Goal: Task Accomplishment & Management: Complete application form

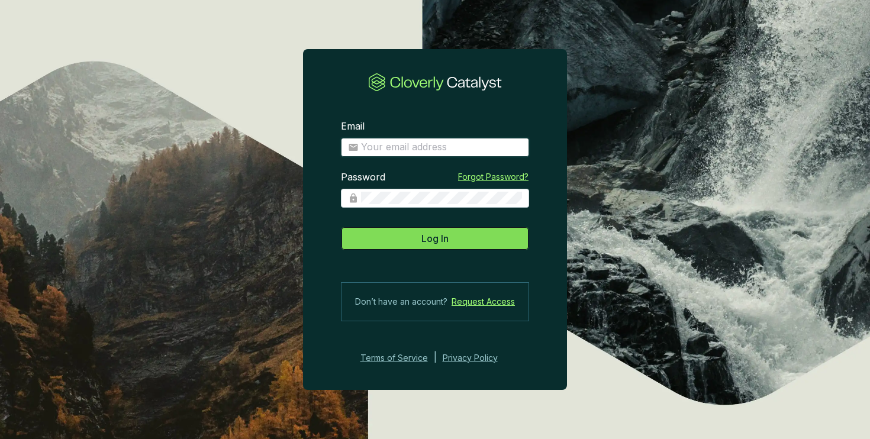
type input "matt@justbrightly.com"
click at [398, 239] on button "Log In" at bounding box center [435, 239] width 188 height 24
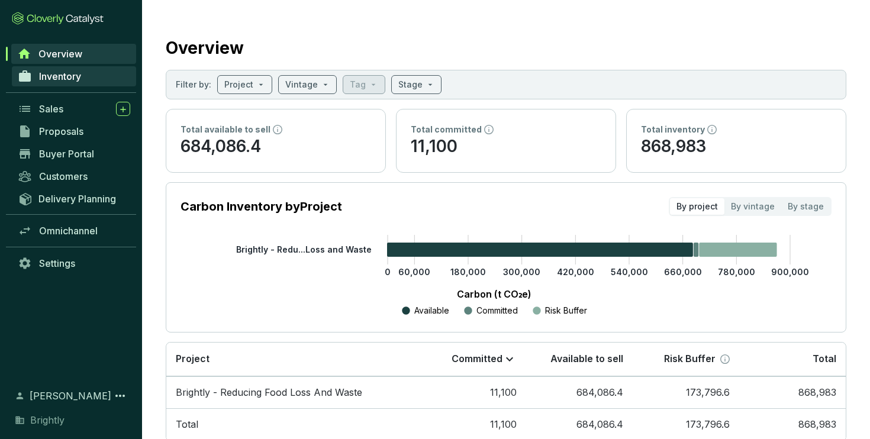
click at [77, 80] on span "Inventory" at bounding box center [60, 76] width 42 height 12
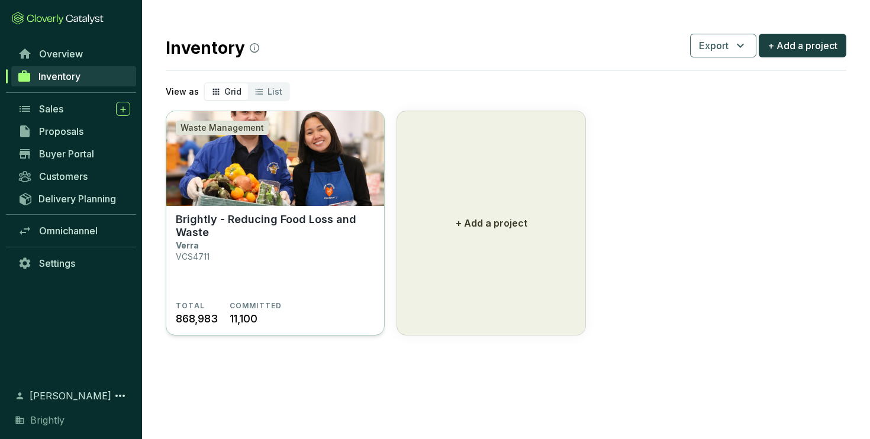
click at [261, 242] on section "Brightly - Reducing Food Loss and Waste Verra VCS4711" at bounding box center [275, 257] width 199 height 88
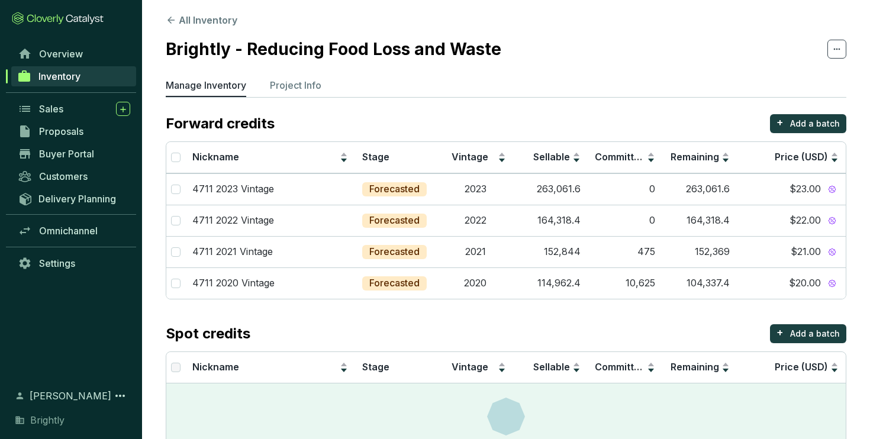
scroll to position [2, 0]
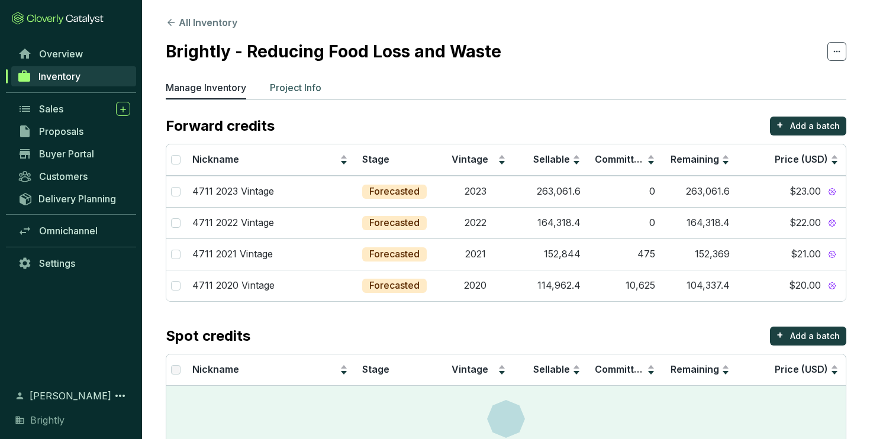
click at [296, 82] on p "Project Info" at bounding box center [296, 88] width 52 height 14
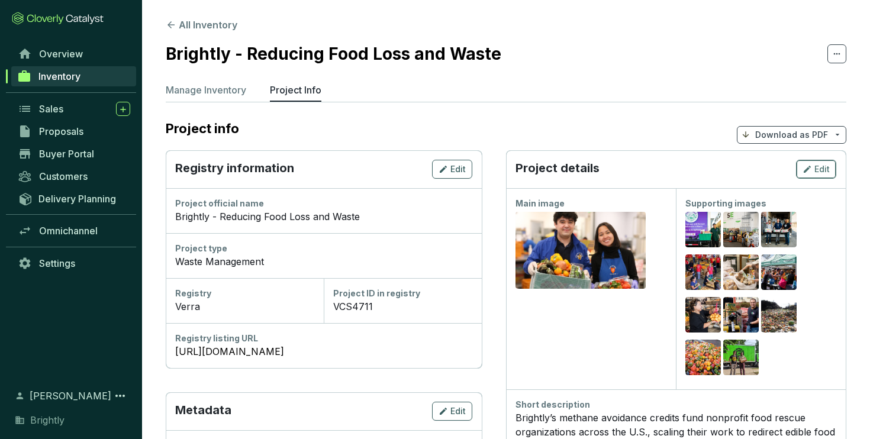
click at [809, 168] on icon "button" at bounding box center [807, 169] width 7 height 7
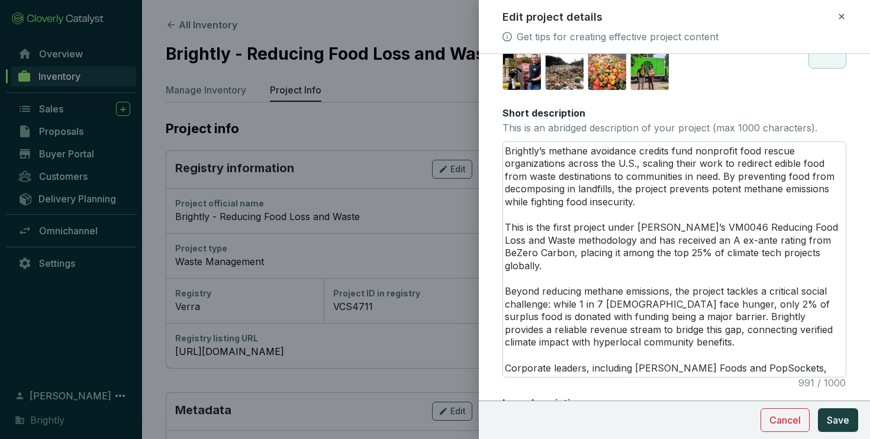
scroll to position [233, 0]
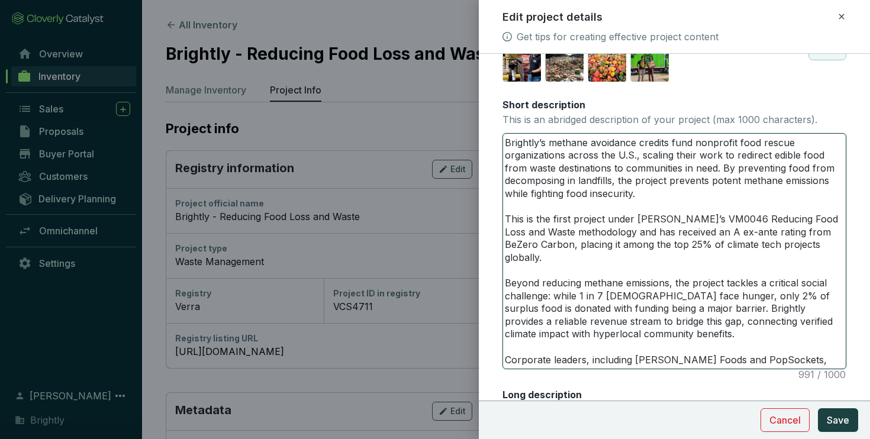
drag, startPoint x: 671, startPoint y: 186, endPoint x: 708, endPoint y: 184, distance: 36.8
click at [708, 184] on textarea "Brightly’s methane avoidance credits fund nonprofit food rescue organizations a…" at bounding box center [674, 251] width 343 height 235
type textarea "Brightly’s methane avoidance credits fund nonprofit food rescue organizations a…"
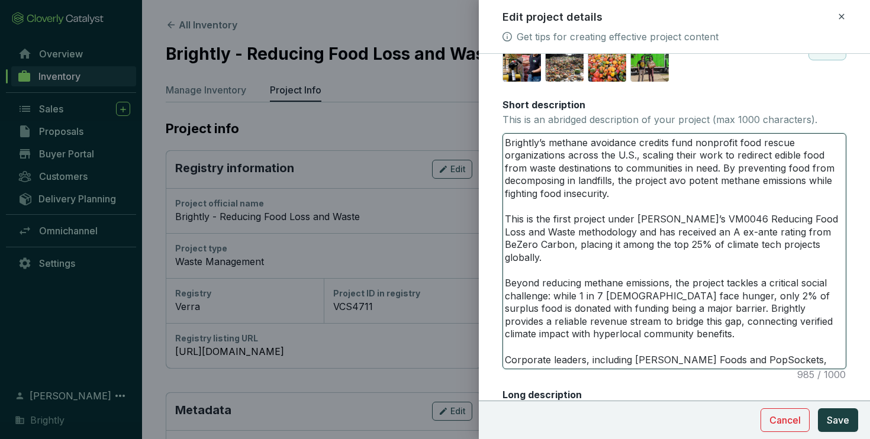
type textarea "Brightly’s methane avoidance credits fund nonprofit food rescue organizations a…"
click at [689, 200] on textarea "Brightly’s methane avoidance credits fund nonprofit food rescue organizations a…" at bounding box center [674, 251] width 343 height 235
drag, startPoint x: 722, startPoint y: 154, endPoint x: 734, endPoint y: 154, distance: 11.8
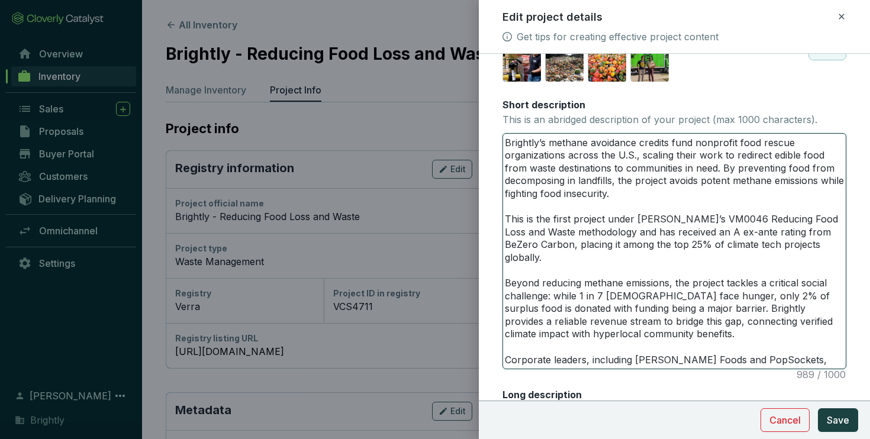
click at [734, 154] on textarea "Brightly’s methane avoidance credits fund nonprofit food rescue organizations a…" at bounding box center [674, 251] width 343 height 235
type textarea "Brightly’s methane avoidance credits fund nonprofit food rescue organizations a…"
click at [757, 157] on textarea "Brightly’s methane avoidance credits fund nonprofit food rescue organizations a…" at bounding box center [674, 251] width 343 height 235
type textarea "Brightly’s methane avoidance credits fund nonprofit food rescue organizations a…"
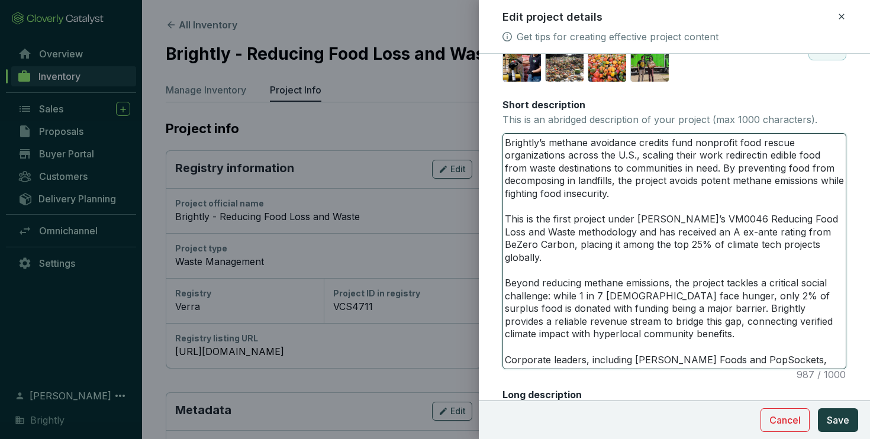
type textarea "Brightly’s methane avoidance credits fund nonprofit food rescue organizations a…"
click at [720, 216] on textarea "Brightly’s methane avoidance credits fund nonprofit food rescue organizations a…" at bounding box center [674, 251] width 343 height 235
drag, startPoint x: 643, startPoint y: 156, endPoint x: 769, endPoint y: 159, distance: 126.2
click at [769, 159] on textarea "Brightly’s methane avoidance credits fund nonprofit food rescue organizations a…" at bounding box center [674, 251] width 343 height 235
type textarea "Brightly’s methane avoidance credits fund nonprofit food rescue organizations a…"
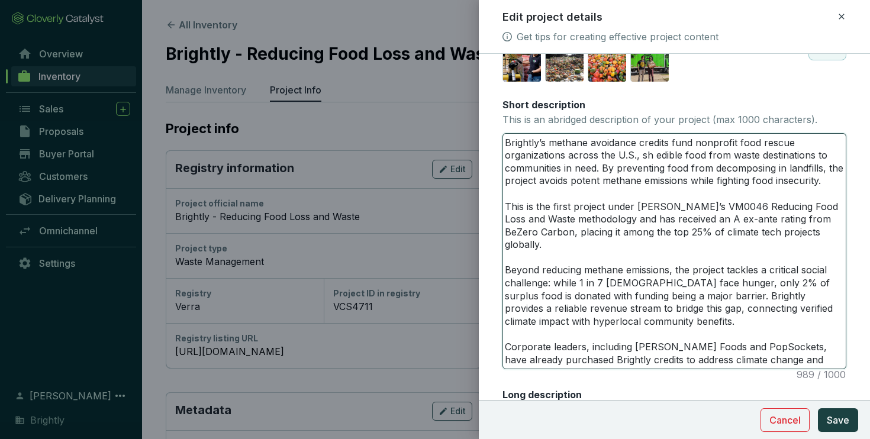
type textarea "Brightly’s methane avoidance credits fund nonprofit food rescue organizations a…"
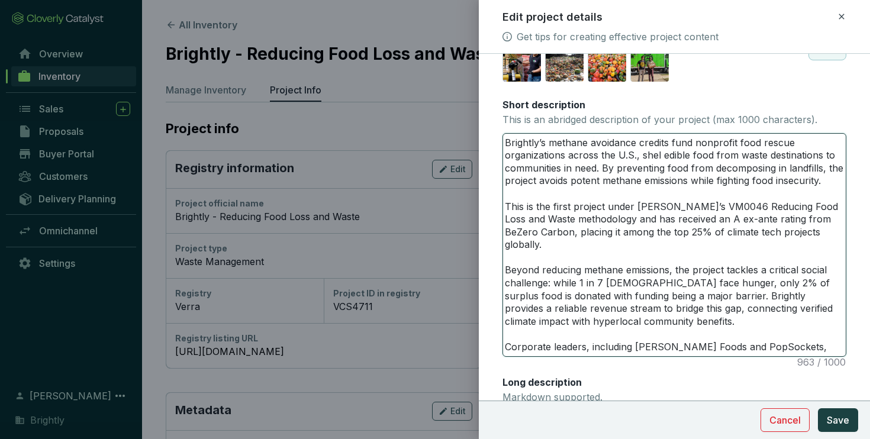
type textarea "Brightly’s methane avoidance credits fund nonprofit food rescue organizations a…"
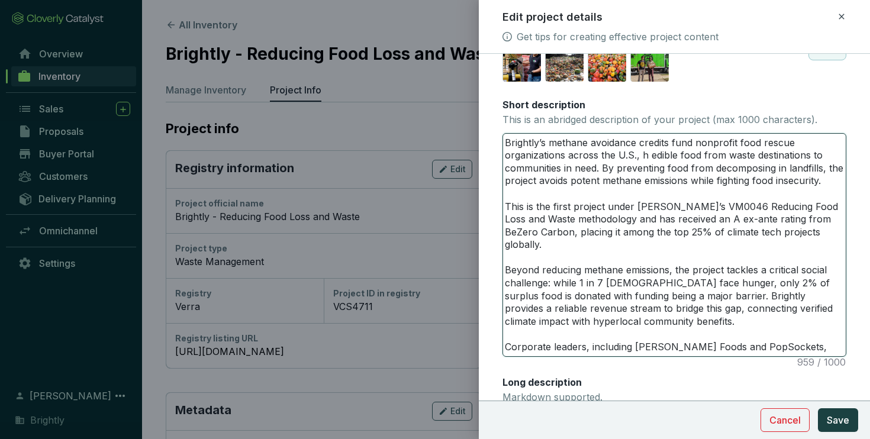
type textarea "Brightly’s methane avoidance credits fund nonprofit food rescue organizations a…"
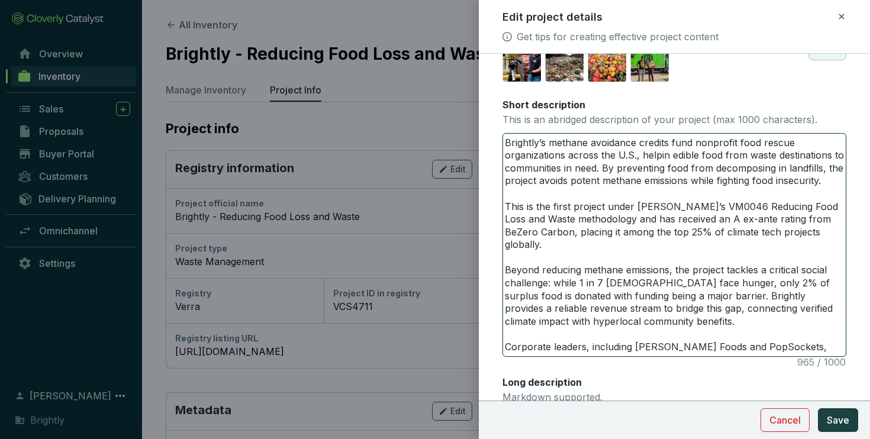
type textarea "Brightly’s methane avoidance credits fund nonprofit food rescue organizations a…"
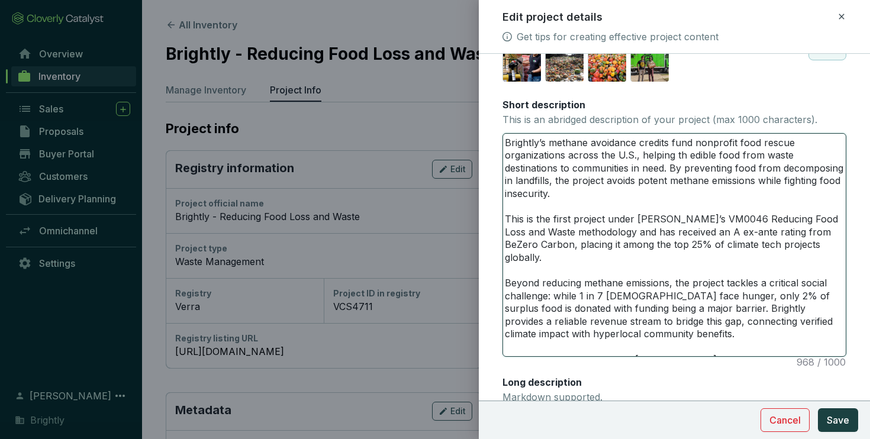
type textarea "Brightly’s methane avoidance credits fund nonprofit food rescue organizations a…"
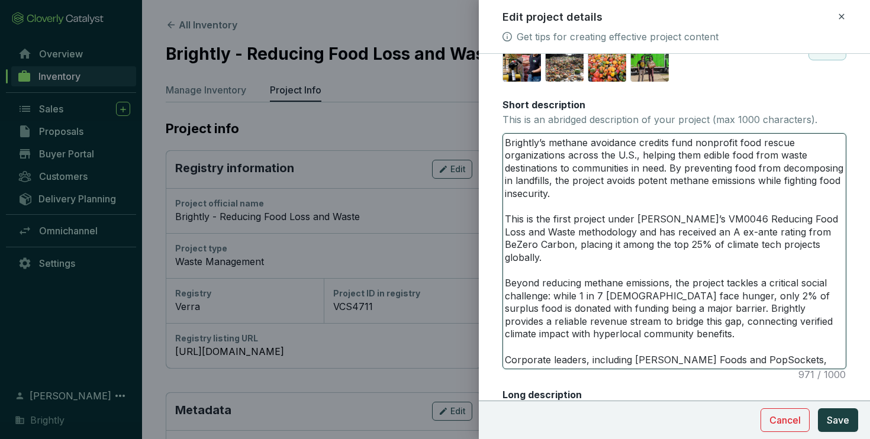
type textarea "Brightly’s methane avoidance credits fund nonprofit food rescue organizations a…"
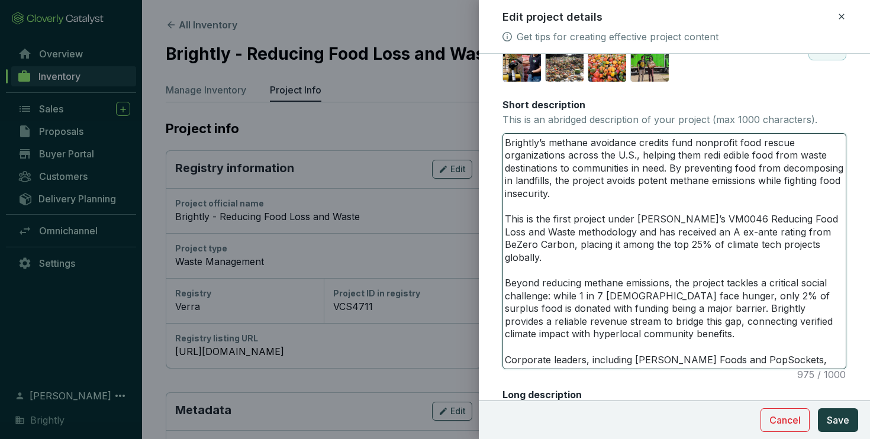
type textarea "Brightly’s methane avoidance credits fund nonprofit food rescue organizations a…"
click at [692, 196] on textarea "Brightly’s methane avoidance credits fund nonprofit food rescue organizations a…" at bounding box center [674, 251] width 343 height 235
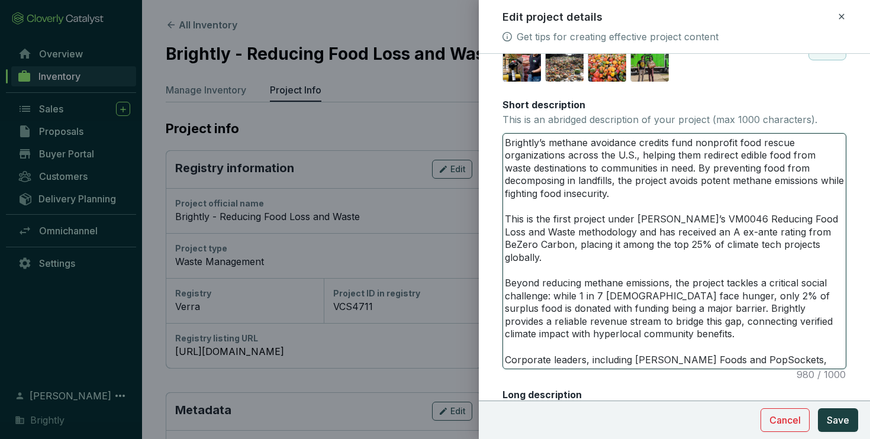
drag, startPoint x: 509, startPoint y: 143, endPoint x: 667, endPoint y: 173, distance: 161.1
click at [667, 173] on textarea "Brightly’s methane avoidance credits fund nonprofit food rescue organizations a…" at bounding box center [674, 251] width 343 height 235
drag, startPoint x: 506, startPoint y: 143, endPoint x: 654, endPoint y: 192, distance: 156.7
click at [654, 192] on textarea "Brightly’s methane avoidance credits fund nonprofit food rescue organizations a…" at bounding box center [674, 251] width 343 height 235
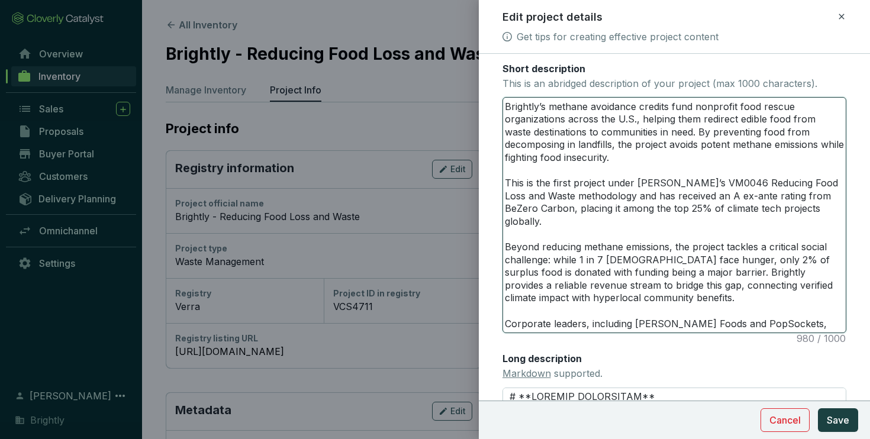
scroll to position [271, 0]
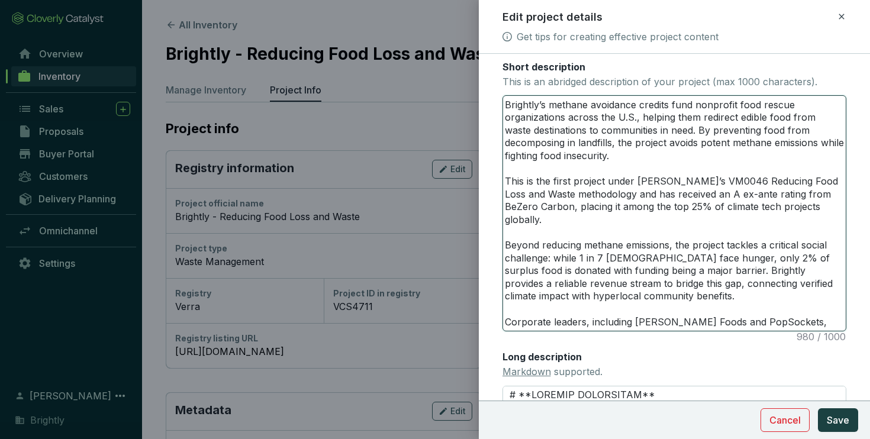
click at [580, 167] on textarea "Brightly’s methane avoidance credits fund nonprofit food rescue organizations a…" at bounding box center [674, 213] width 343 height 235
type textarea "Brightly’s methane avoidance credits fund nonprofit food rescue organizations a…"
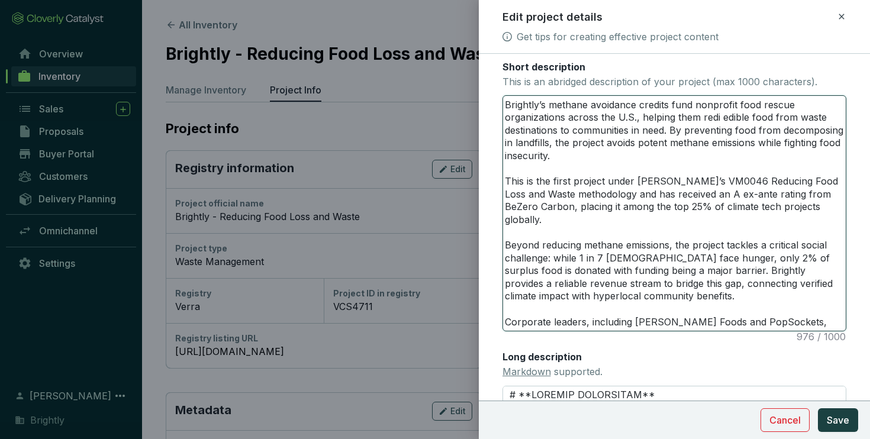
type textarea "Brightly’s methane avoidance credits fund nonprofit food rescue organizations a…"
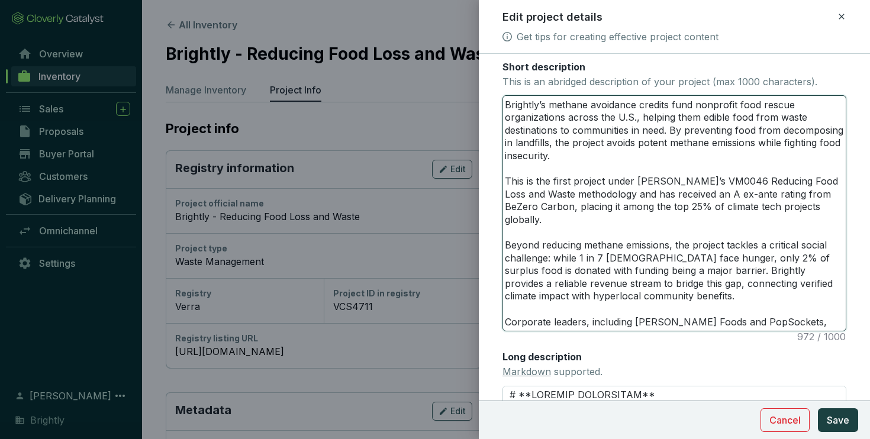
type textarea "Brightly’s methane avoidance credits fund nonprofit food rescue organizations a…"
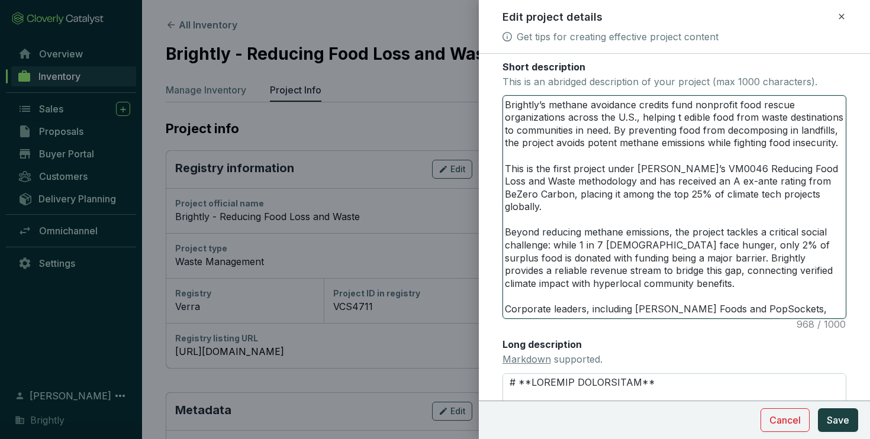
type textarea "Brightly’s methane avoidance credits fund nonprofit food rescue organizations a…"
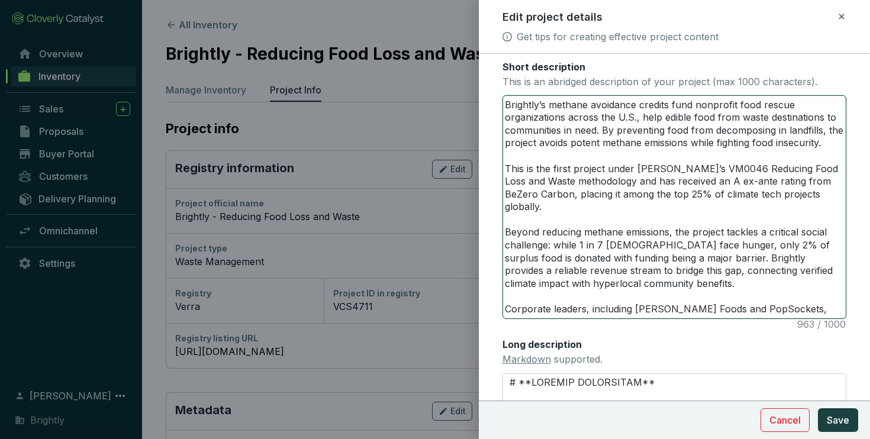
type textarea "Brightly’s methane avoidance credits fund nonprofit food rescue organizations a…"
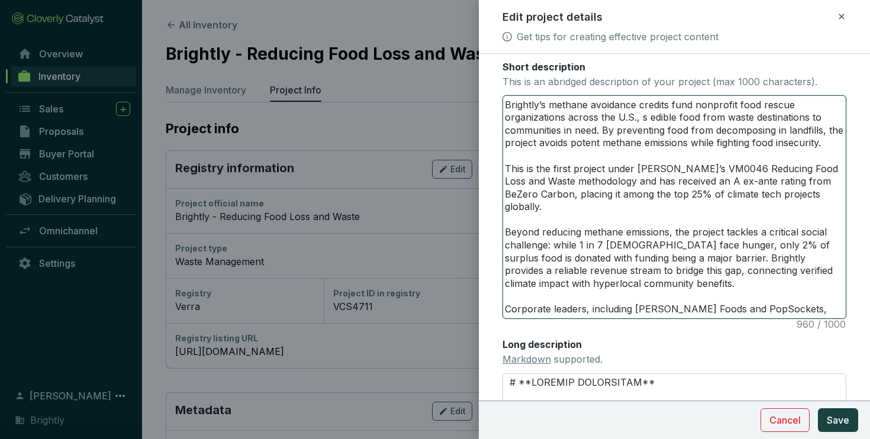
type textarea "Brightly’s methane avoidance credits fund nonprofit food rescue organizations a…"
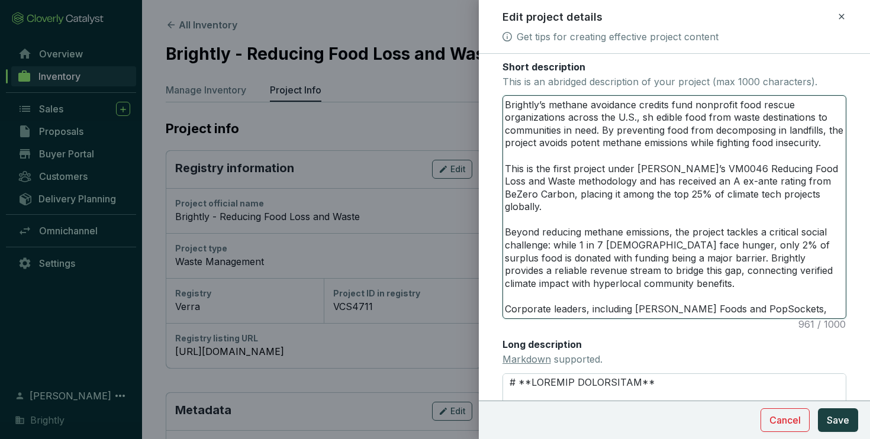
type textarea "Brightly’s methane avoidance credits fund nonprofit food rescue organizations a…"
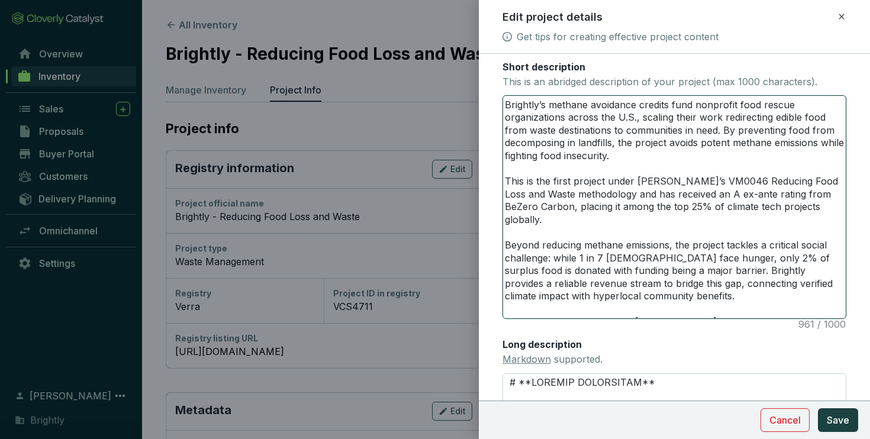
type textarea "Brightly’s methane avoidance credits fund nonprofit food rescue organizations a…"
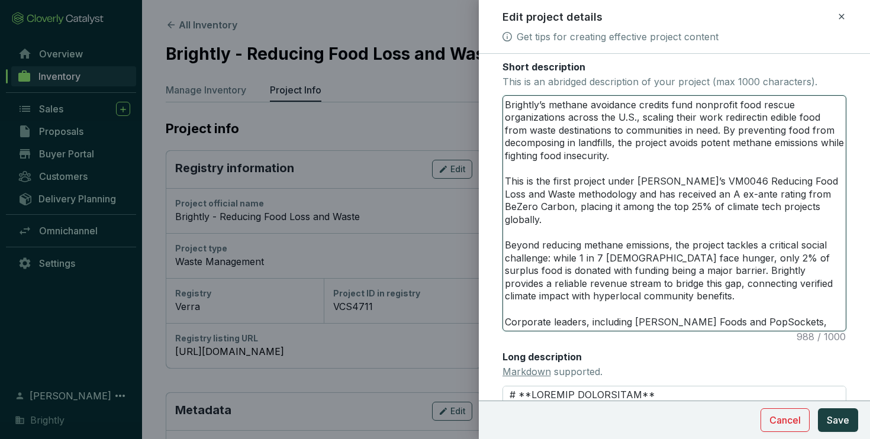
type textarea "Brightly’s methane avoidance credits fund nonprofit food rescue organizations a…"
click at [722, 120] on textarea "Brightly’s methane avoidance credits fund nonprofit food rescue organizations a…" at bounding box center [674, 213] width 343 height 235
type textarea "Brightly’s methane avoidance credits fund nonprofit food rescue organizations a…"
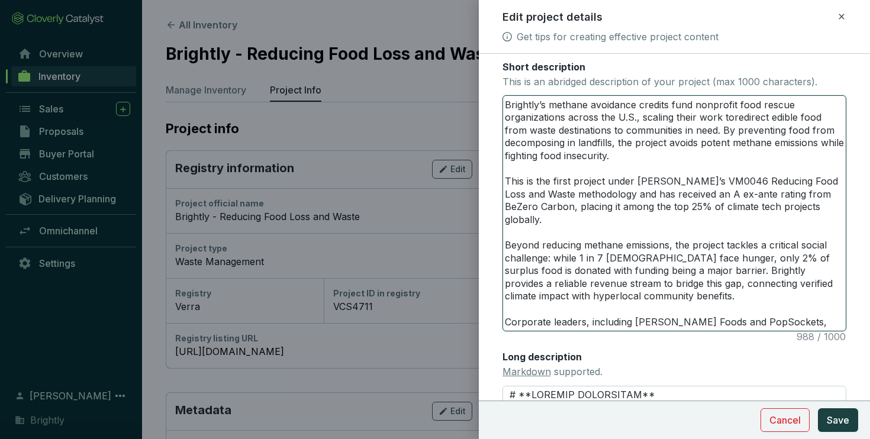
type textarea "Brightly’s methane avoidance credits fund nonprofit food rescue organizations a…"
drag, startPoint x: 506, startPoint y: 105, endPoint x: 799, endPoint y: 351, distance: 383.3
click at [799, 351] on div "Main image Recommended pixel size is: 1600 x 1200. Maximum supported file size …" at bounding box center [675, 193] width 345 height 793
click at [668, 195] on textarea "Brightly’s methane avoidance credits fund nonprofit food rescue organizations a…" at bounding box center [674, 213] width 343 height 235
drag, startPoint x: 590, startPoint y: 210, endPoint x: 616, endPoint y: 210, distance: 26.6
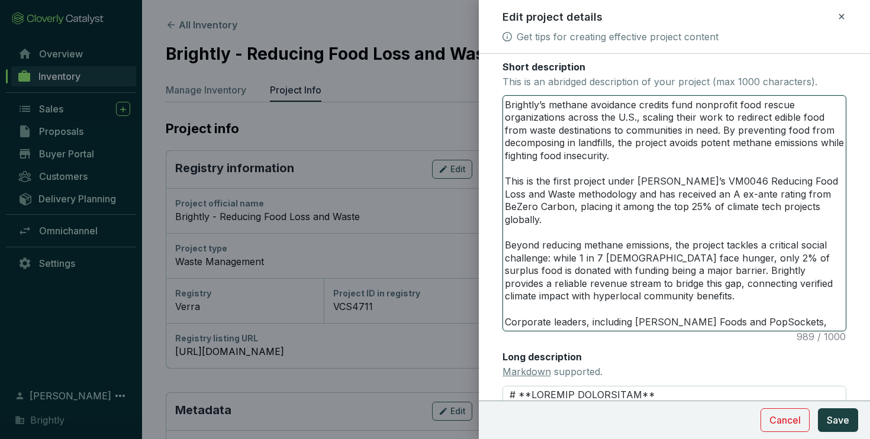
click at [616, 210] on textarea "Brightly’s methane avoidance credits fund nonprofit food rescue organizations a…" at bounding box center [674, 213] width 343 height 235
type textarea "Brightly’s methane avoidance credits fund nonprofit food rescue organizations a…"
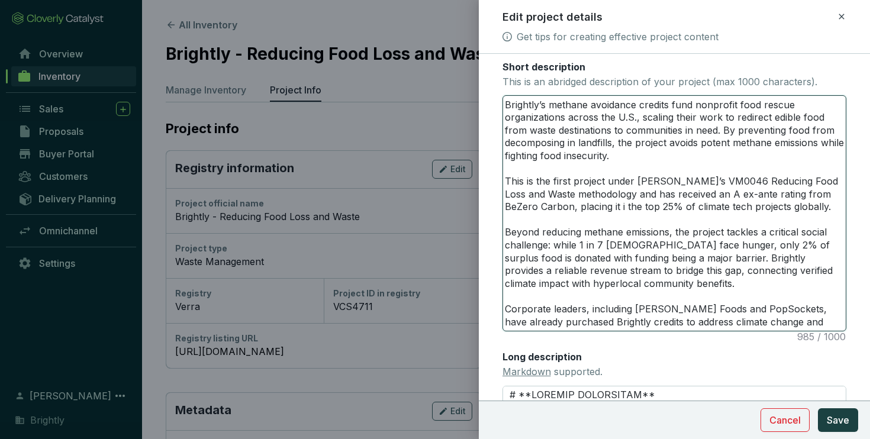
type textarea "Brightly’s methane avoidance credits fund nonprofit food rescue organizations a…"
drag, startPoint x: 542, startPoint y: 234, endPoint x: 669, endPoint y: 230, distance: 127.4
click at [669, 230] on textarea "Brightly’s methane avoidance credits fund nonprofit food rescue organizations a…" at bounding box center [674, 213] width 343 height 235
type textarea "Brightly’s methane avoidance credits fund nonprofit food rescue organizations a…"
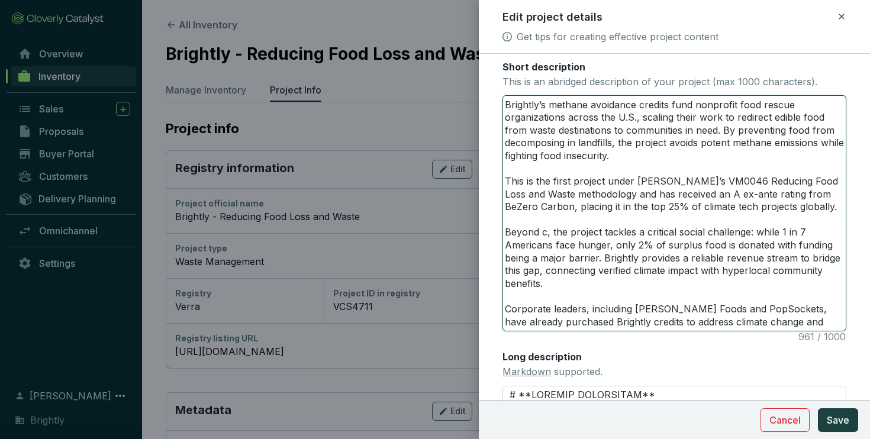
type textarea "Brightly’s methane avoidance credits fund nonprofit food rescue organizations a…"
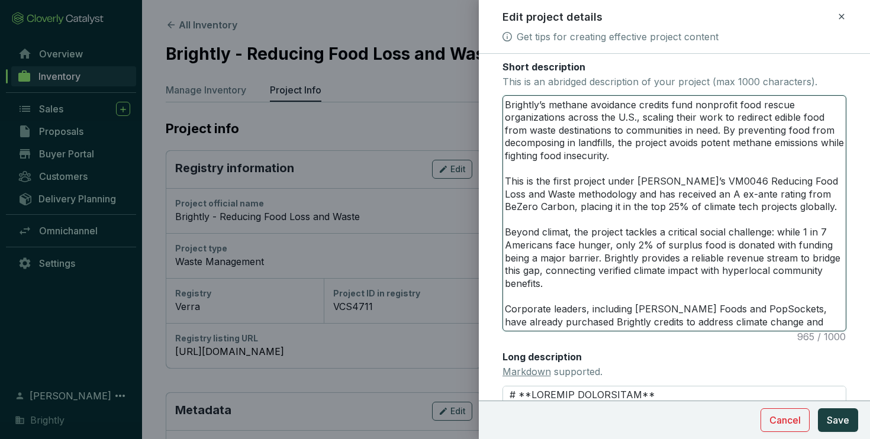
type textarea "Brightly’s methane avoidance credits fund nonprofit food rescue organizations a…"
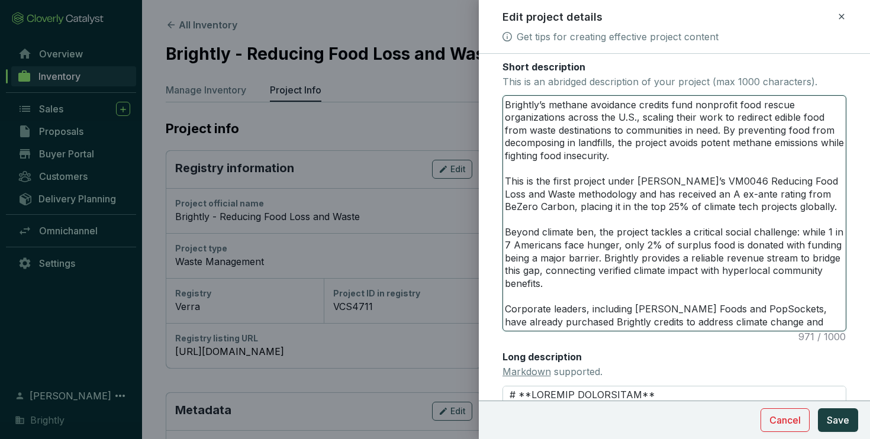
type textarea "Brightly’s methane avoidance credits fund nonprofit food rescue organizations a…"
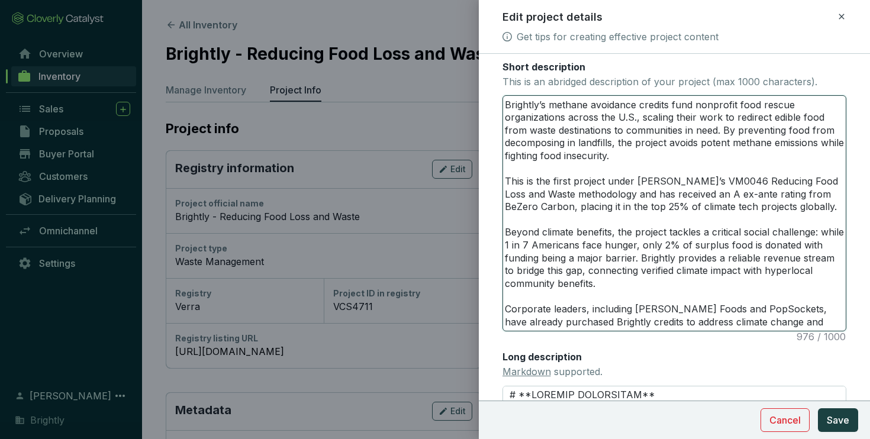
drag, startPoint x: 822, startPoint y: 248, endPoint x: 635, endPoint y: 259, distance: 187.5
click at [635, 259] on textarea "Brightly’s methane avoidance credits fund nonprofit food rescue organizations a…" at bounding box center [674, 213] width 343 height 235
paste textarea "largely due to funding barriers"
type textarea "Brightly’s methane avoidance credits fund nonprofit food rescue organizations a…"
click at [541, 260] on textarea "Brightly’s methane avoidance credits fund nonprofit food rescue organizations a…" at bounding box center [674, 213] width 343 height 235
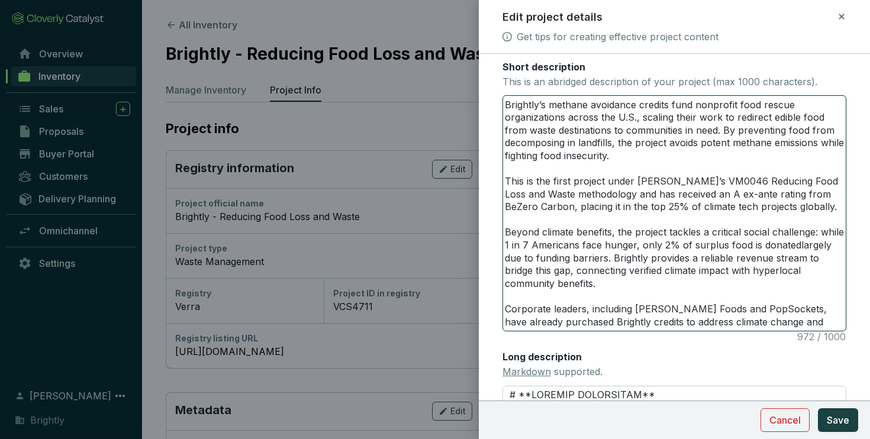
type textarea "Brightly’s methane avoidance credits fund nonprofit food rescue organizations a…"
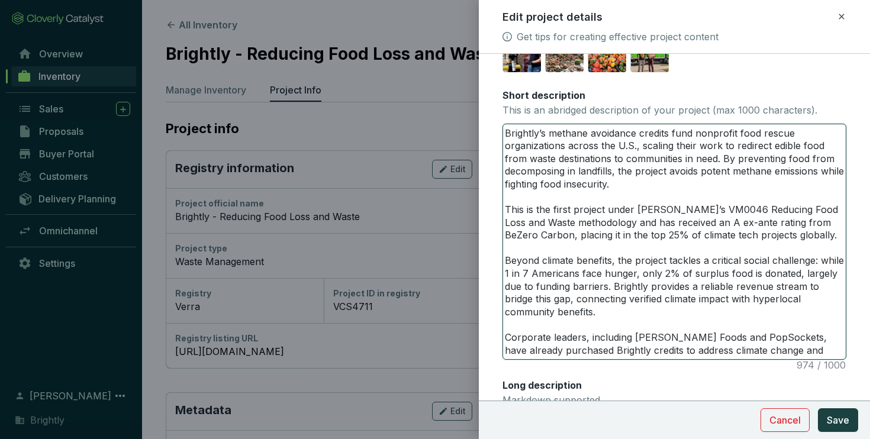
scroll to position [240, 0]
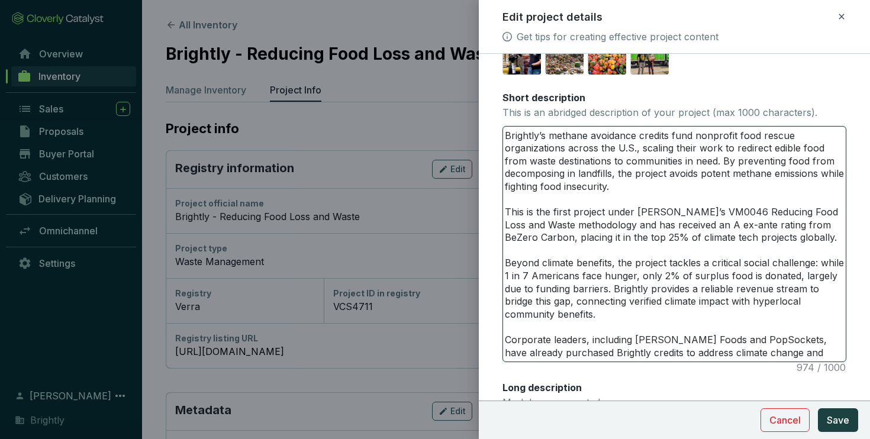
drag, startPoint x: 684, startPoint y: 290, endPoint x: 720, endPoint y: 290, distance: 36.1
click at [720, 290] on textarea "Brightly’s methane avoidance credits fund nonprofit food rescue organizations a…" at bounding box center [674, 244] width 343 height 235
type textarea "Brightly’s methane avoidance credits fund nonprofit food rescue organizations a…"
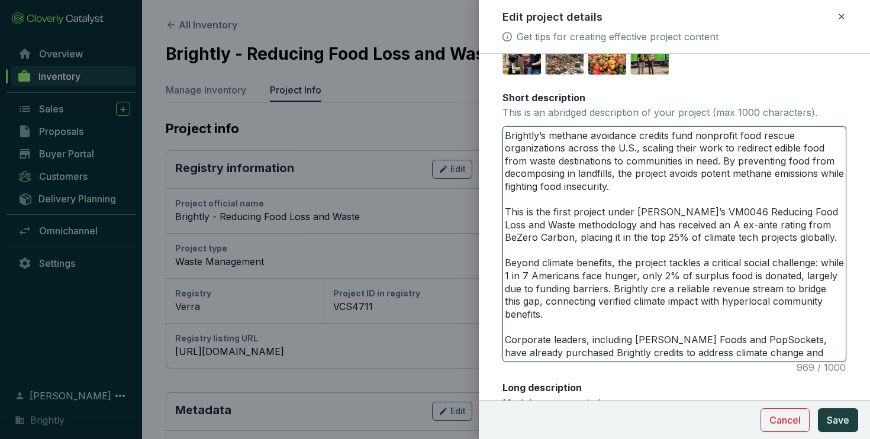
type textarea "Brightly’s methane avoidance credits fund nonprofit food rescue organizations a…"
drag, startPoint x: 540, startPoint y: 264, endPoint x: 612, endPoint y: 263, distance: 72.2
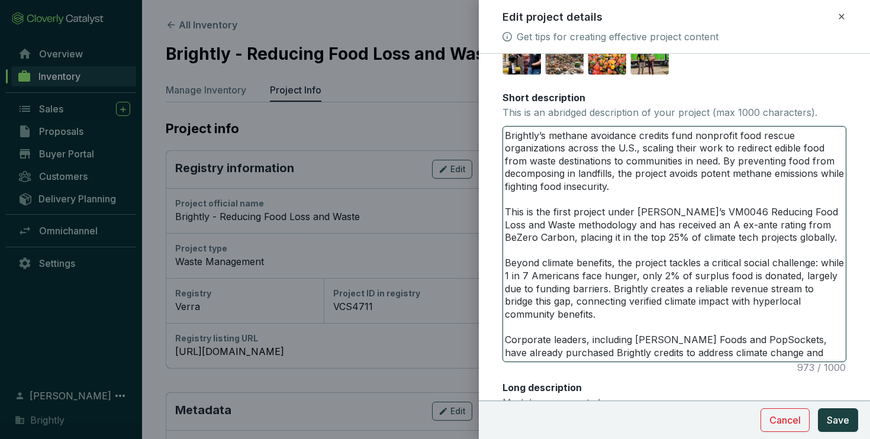
click at [612, 263] on textarea "Brightly’s methane avoidance credits fund nonprofit food rescue organizations a…" at bounding box center [674, 244] width 343 height 235
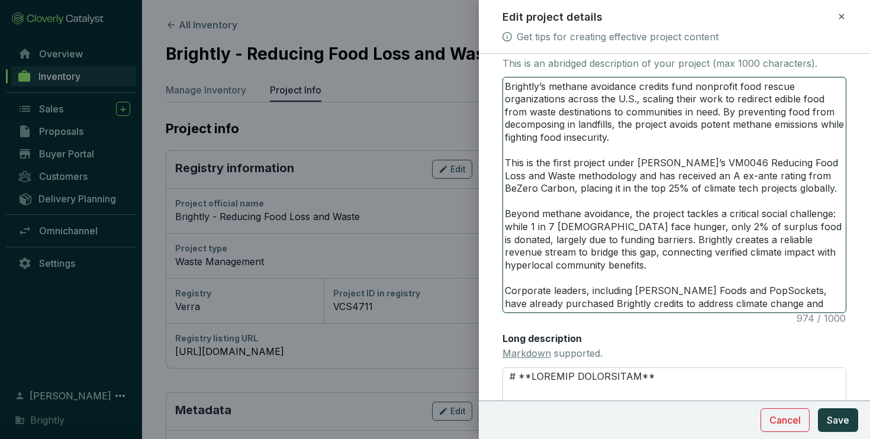
scroll to position [293, 0]
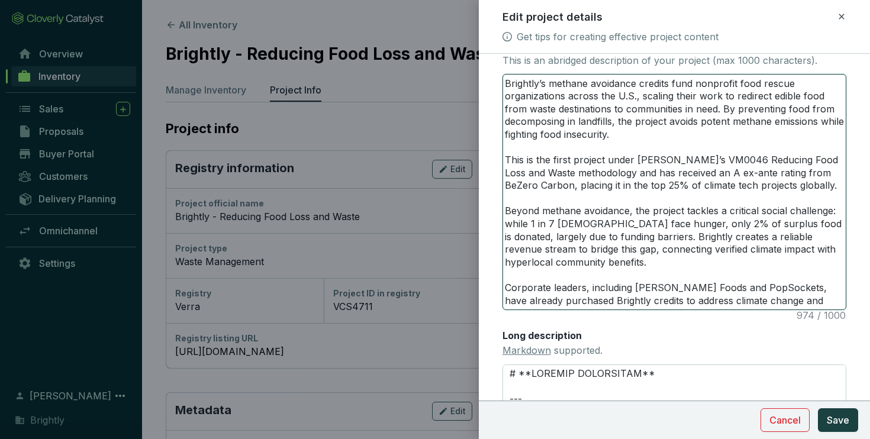
drag, startPoint x: 585, startPoint y: 292, endPoint x: 631, endPoint y: 290, distance: 46.2
click at [631, 290] on textarea "Brightly’s methane avoidance credits fund nonprofit food rescue organizations a…" at bounding box center [674, 192] width 343 height 235
click at [777, 291] on textarea "Brightly’s methane avoidance credits fund nonprofit food rescue organizations a…" at bounding box center [674, 192] width 343 height 235
click at [676, 298] on textarea "Brightly’s methane avoidance credits fund nonprofit food rescue organizations a…" at bounding box center [674, 192] width 343 height 235
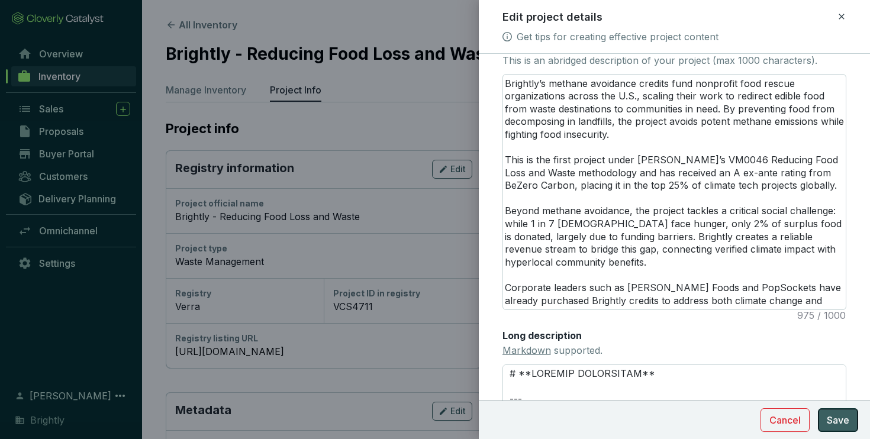
click at [840, 421] on span "Save" at bounding box center [838, 420] width 23 height 14
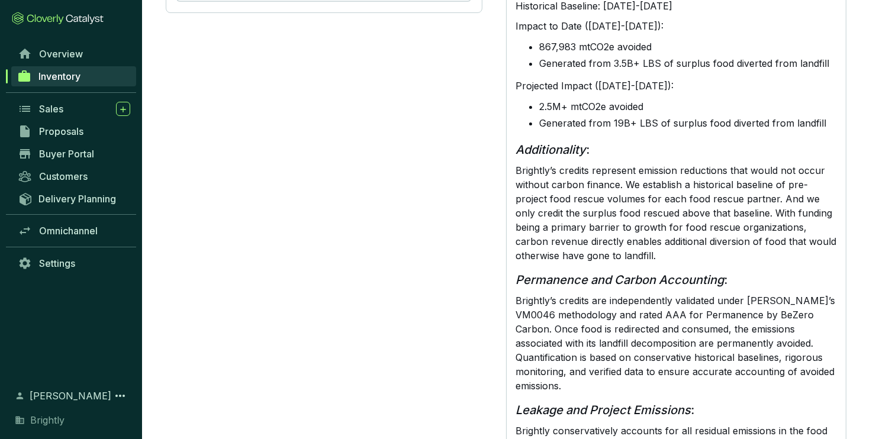
scroll to position [901, 0]
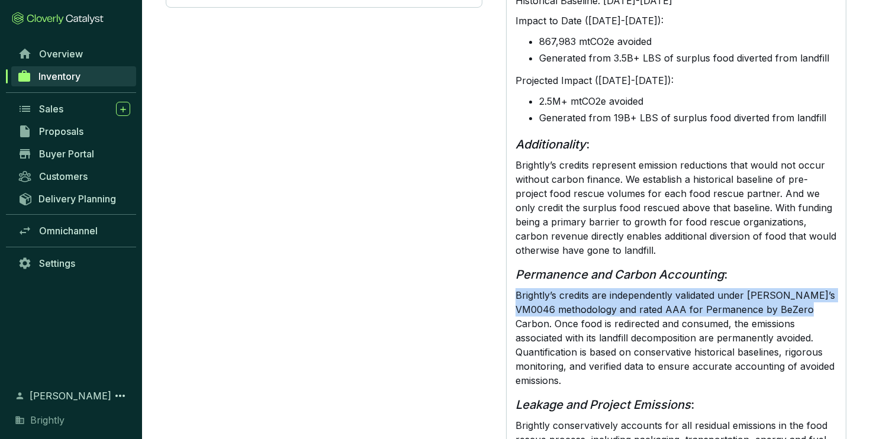
drag, startPoint x: 515, startPoint y: 280, endPoint x: 803, endPoint y: 295, distance: 288.2
copy p "Brightly’s credits are independently validated under [PERSON_NAME]’s VM0046 met…"
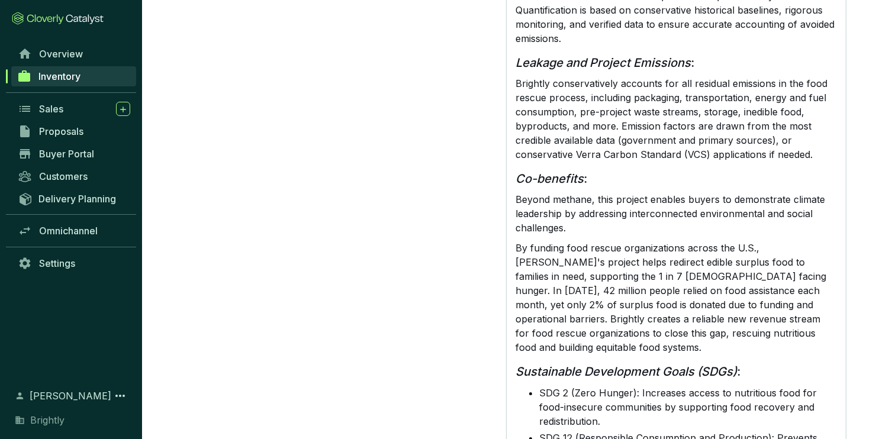
scroll to position [1255, 0]
